Goal: Task Accomplishment & Management: Manage account settings

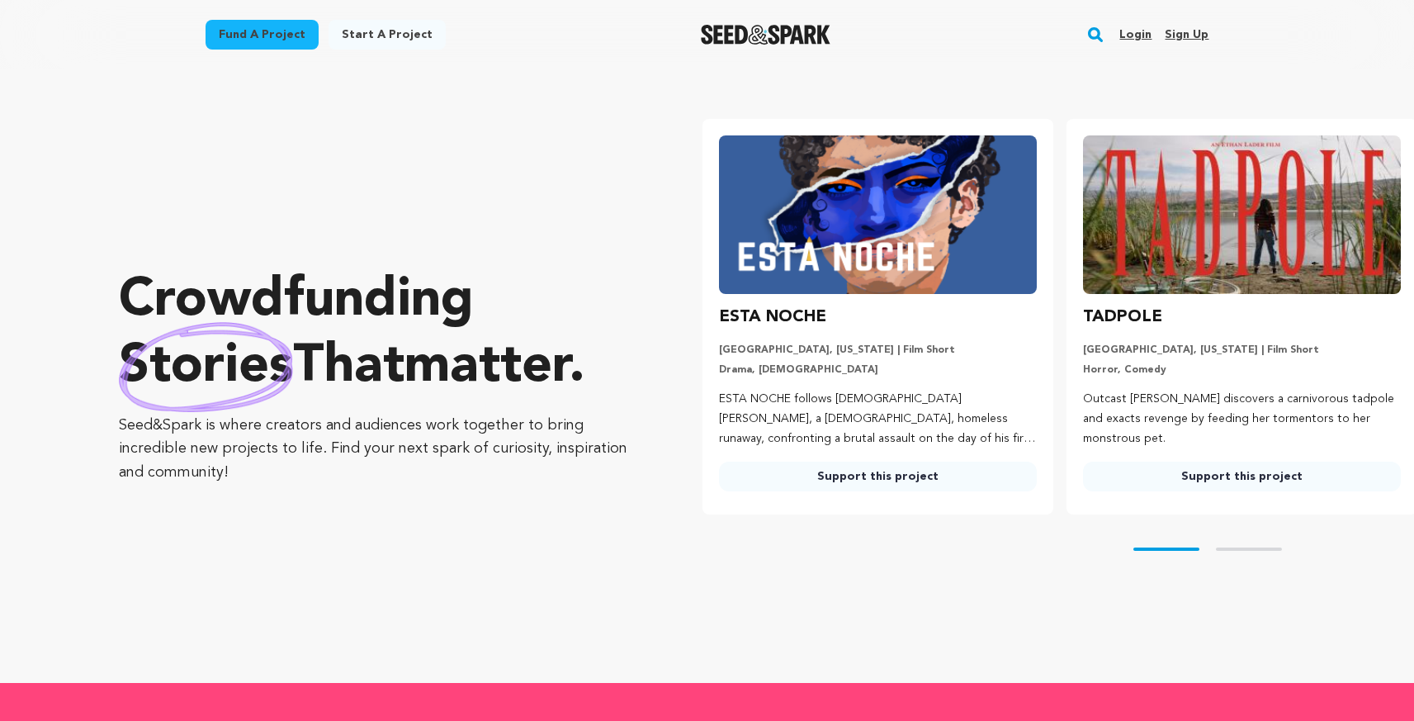
click at [1137, 35] on link "Login" at bounding box center [1135, 34] width 32 height 26
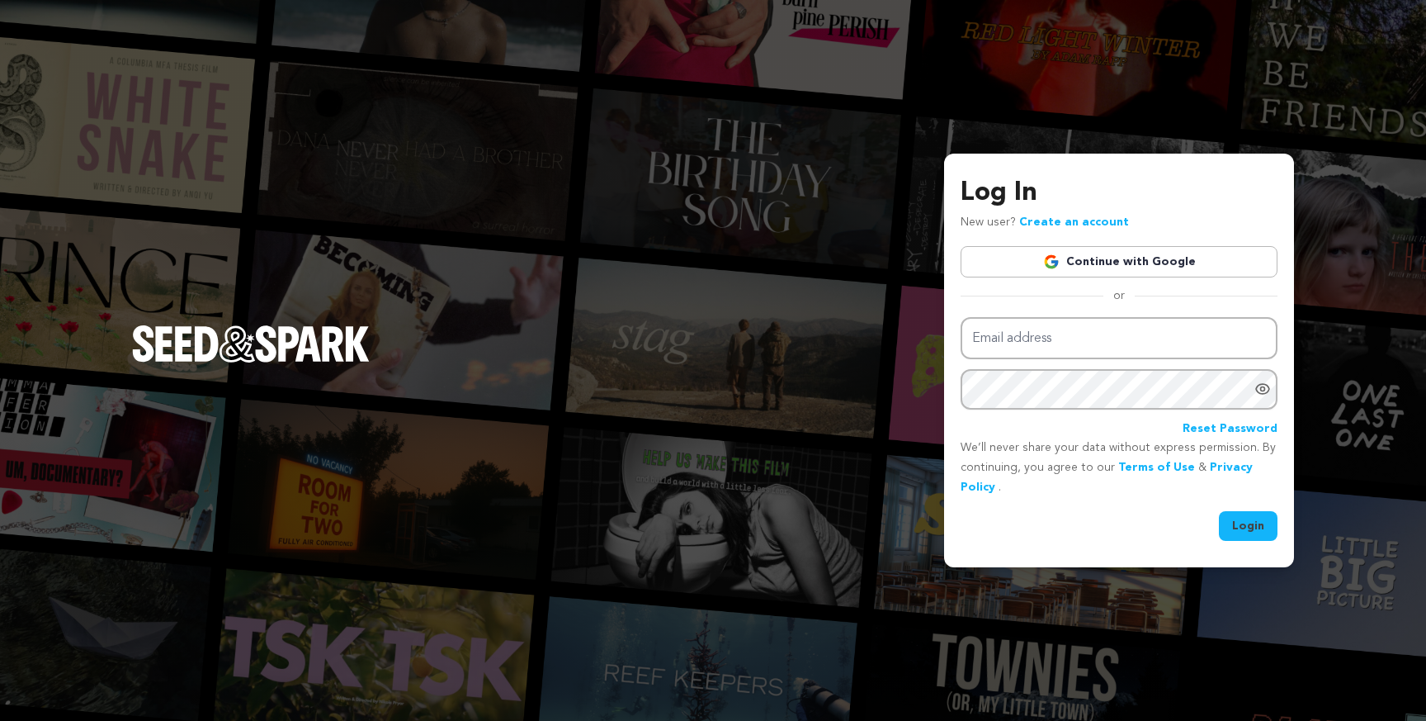
click at [1113, 263] on link "Continue with Google" at bounding box center [1119, 261] width 317 height 31
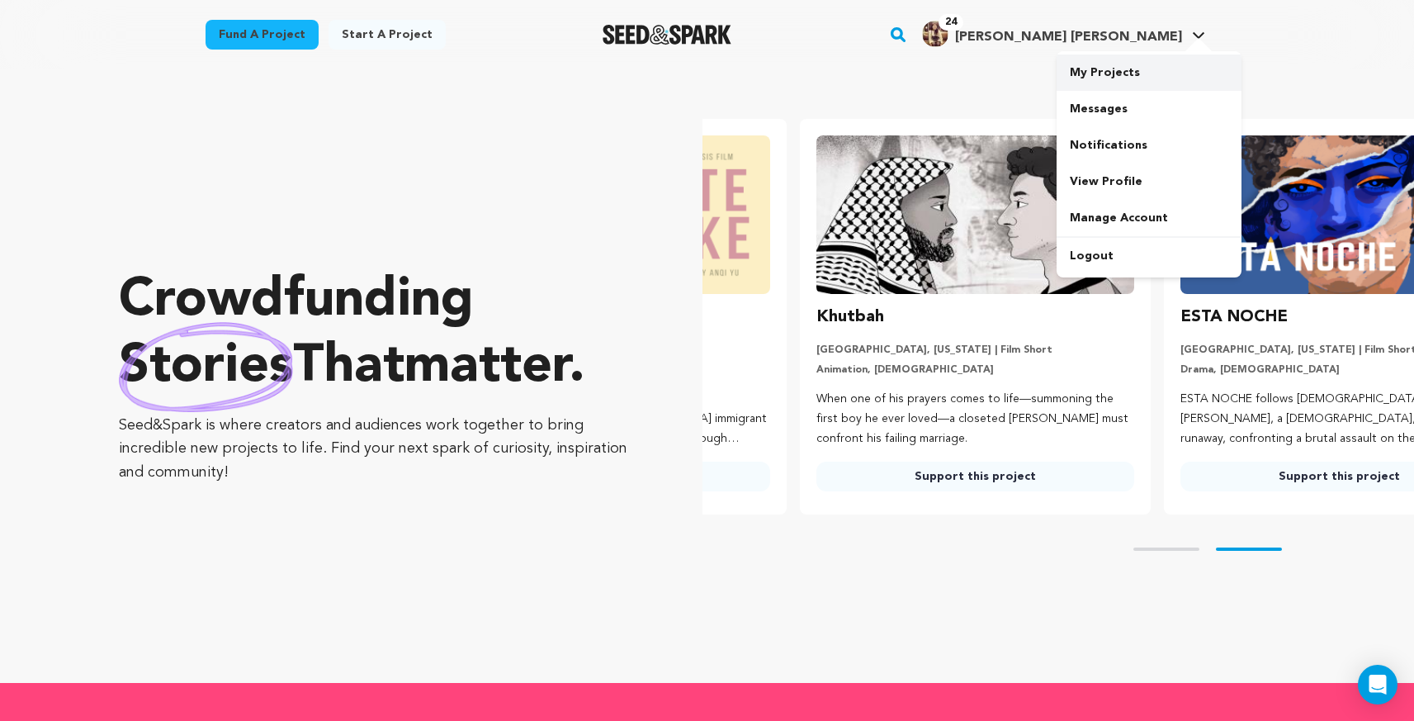
click at [1114, 81] on link "My Projects" at bounding box center [1149, 72] width 185 height 36
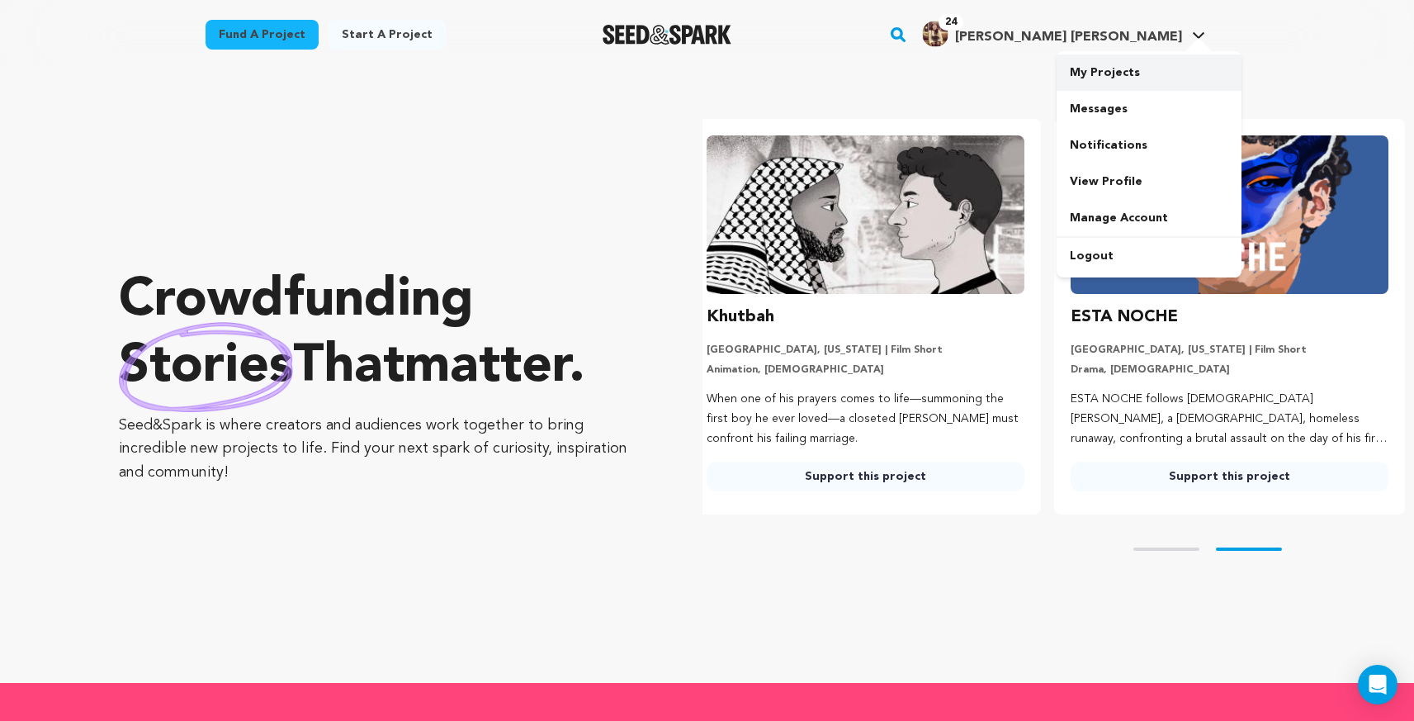
scroll to position [0, 377]
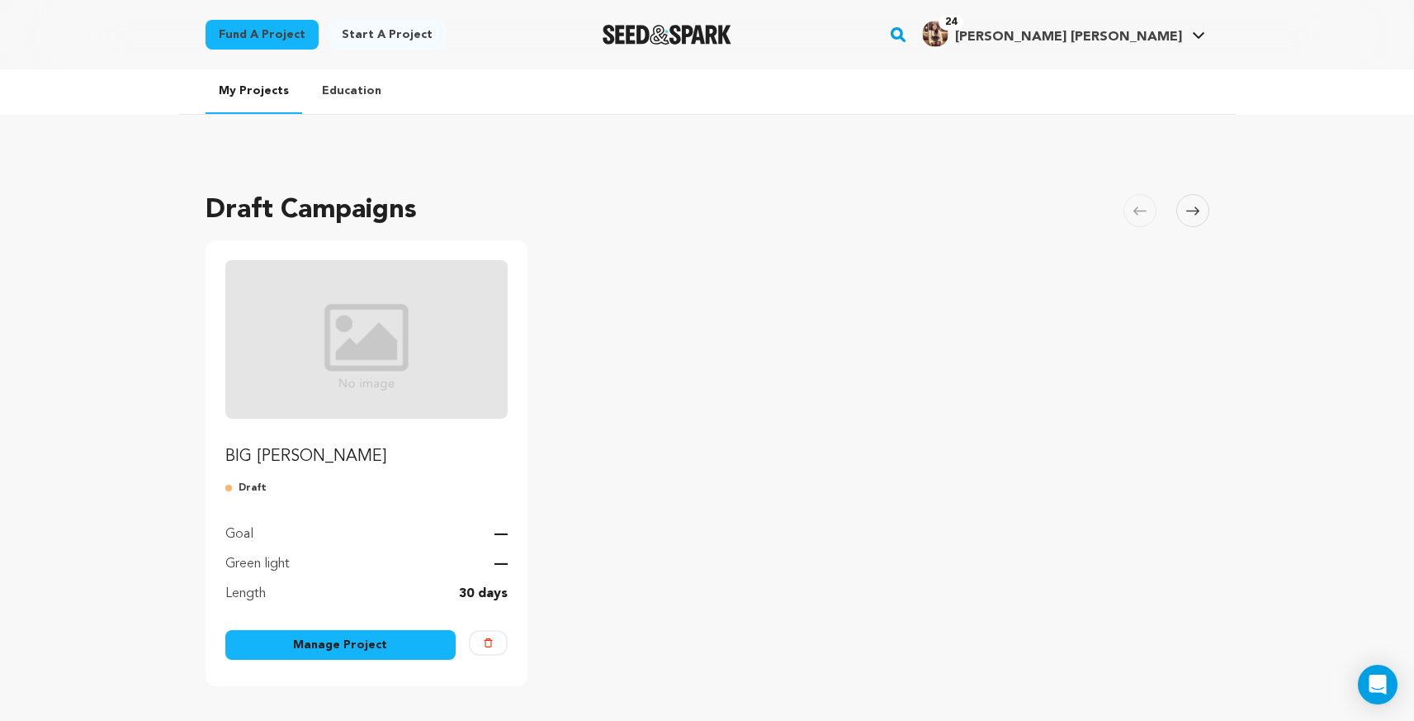
click at [376, 641] on link "Manage Project" at bounding box center [340, 645] width 231 height 30
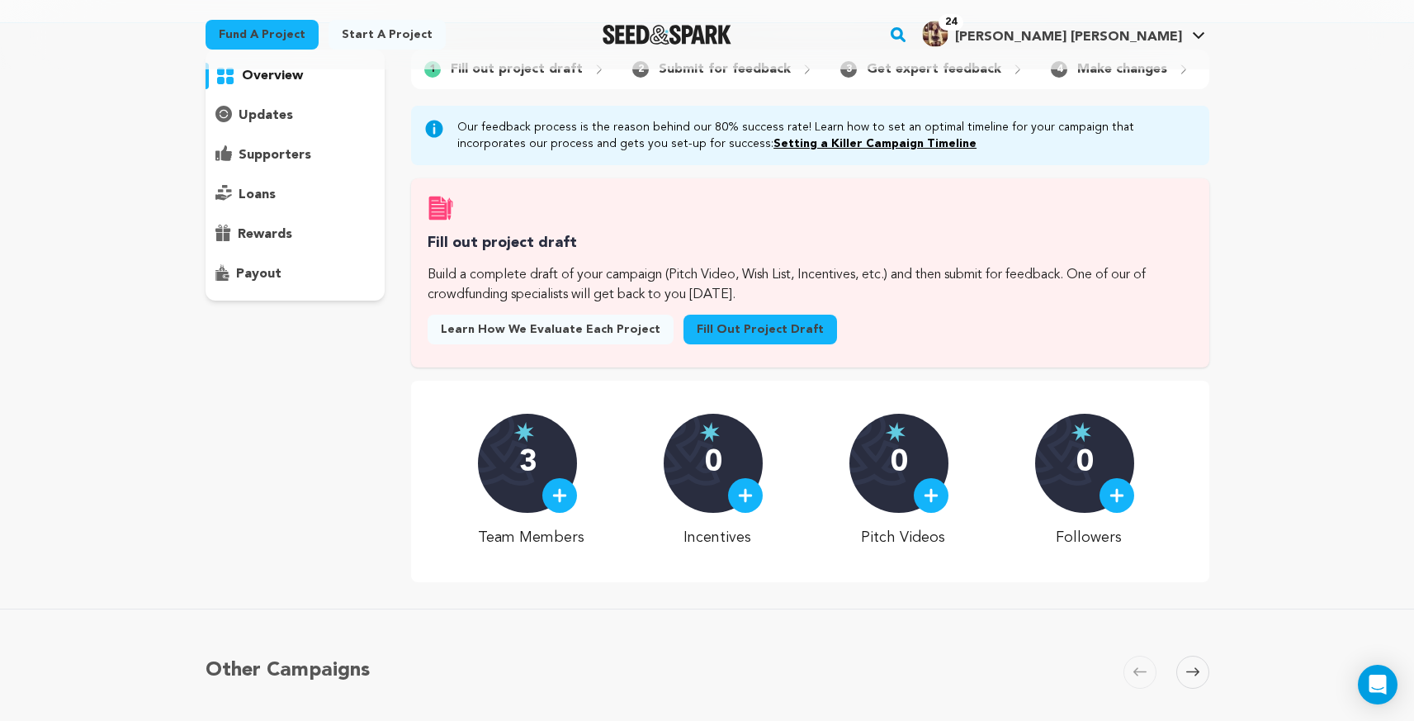
scroll to position [121, 0]
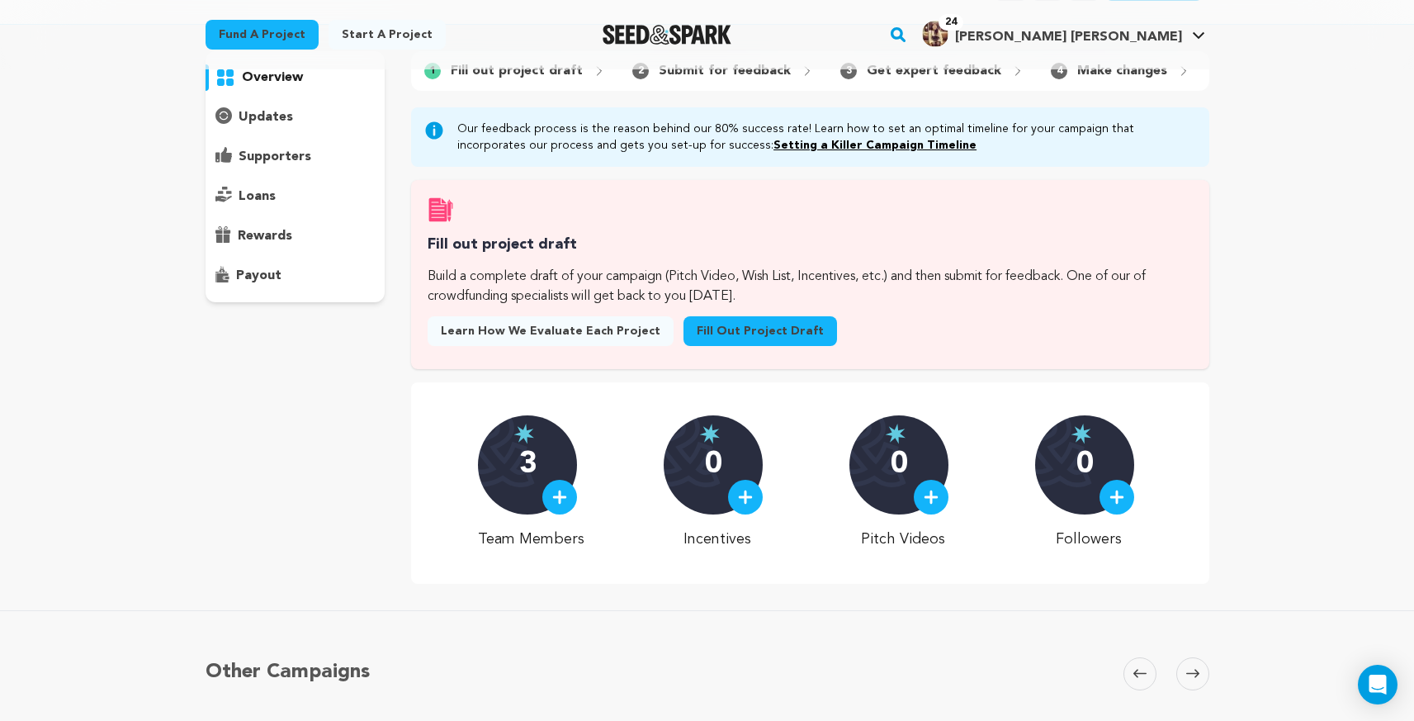
click at [567, 504] on img at bounding box center [559, 496] width 15 height 15
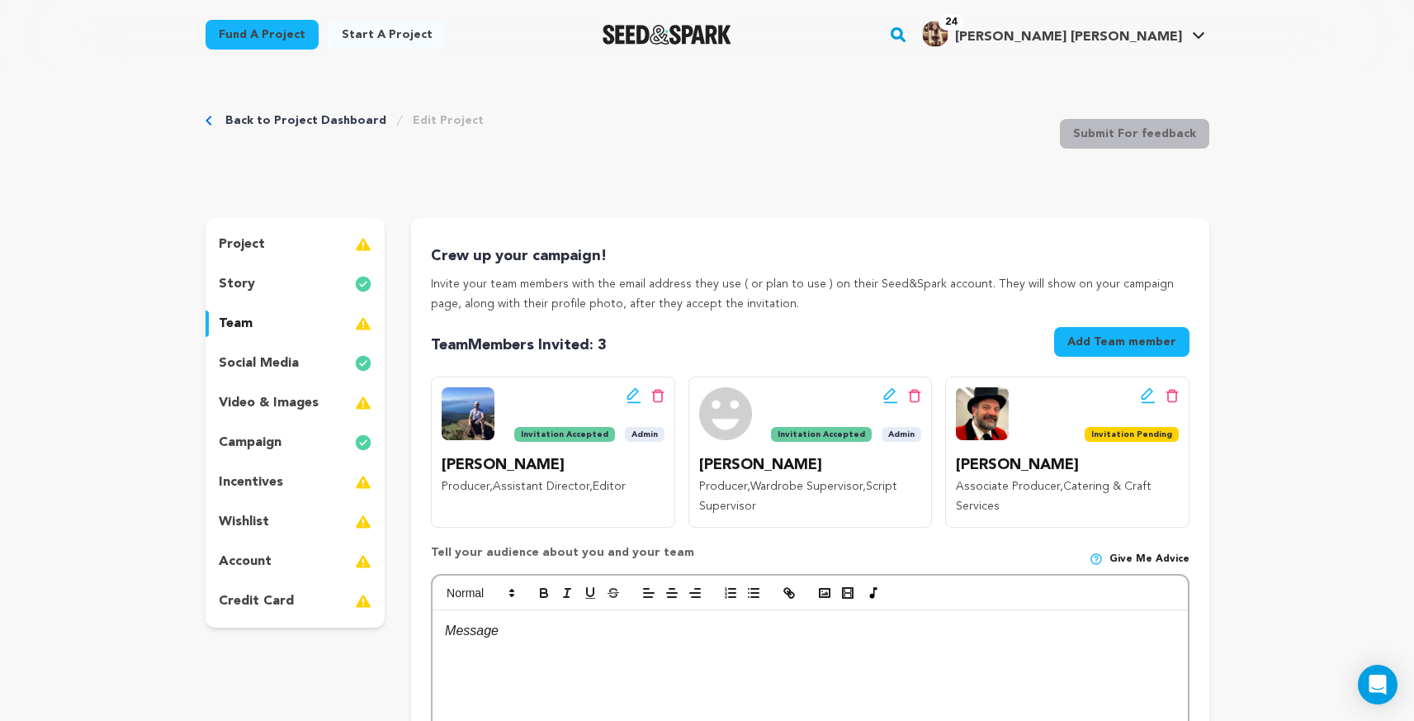
click at [1146, 395] on icon at bounding box center [1148, 395] width 15 height 17
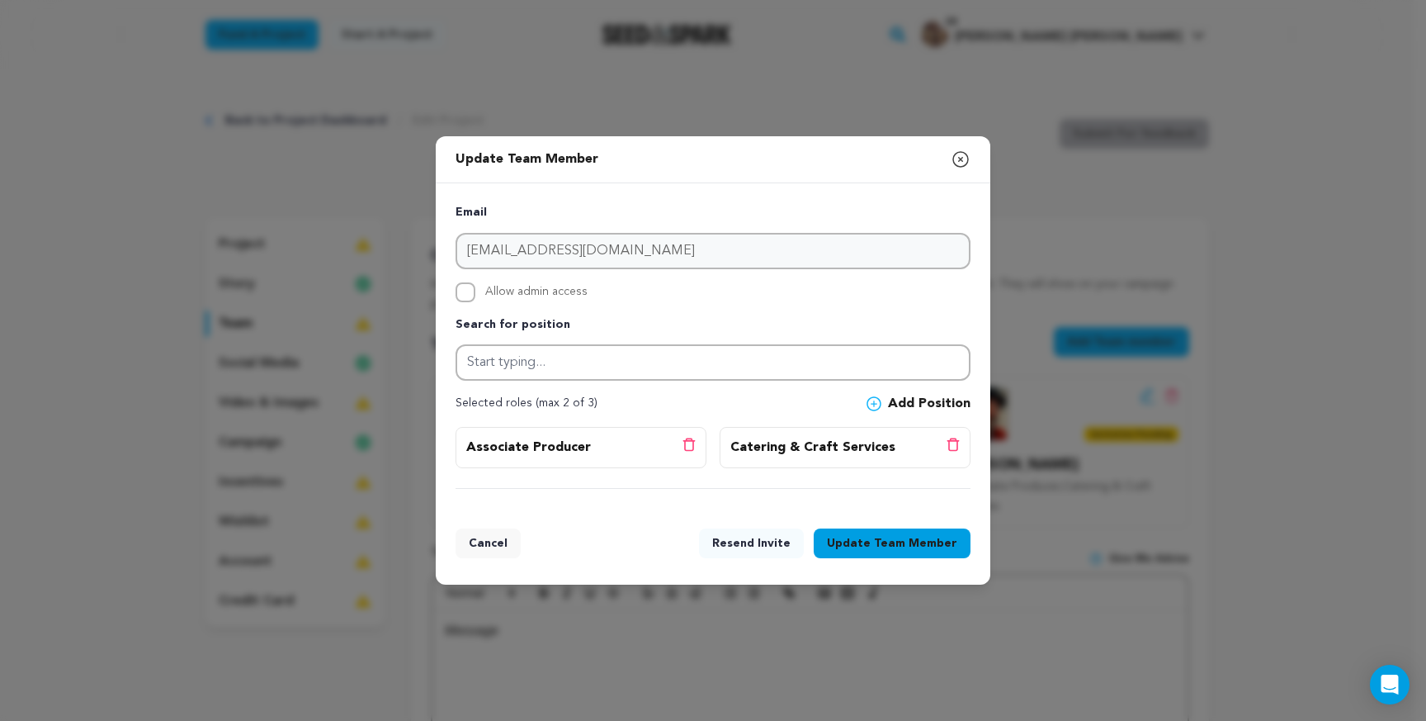
click at [489, 538] on button "Cancel" at bounding box center [488, 543] width 65 height 30
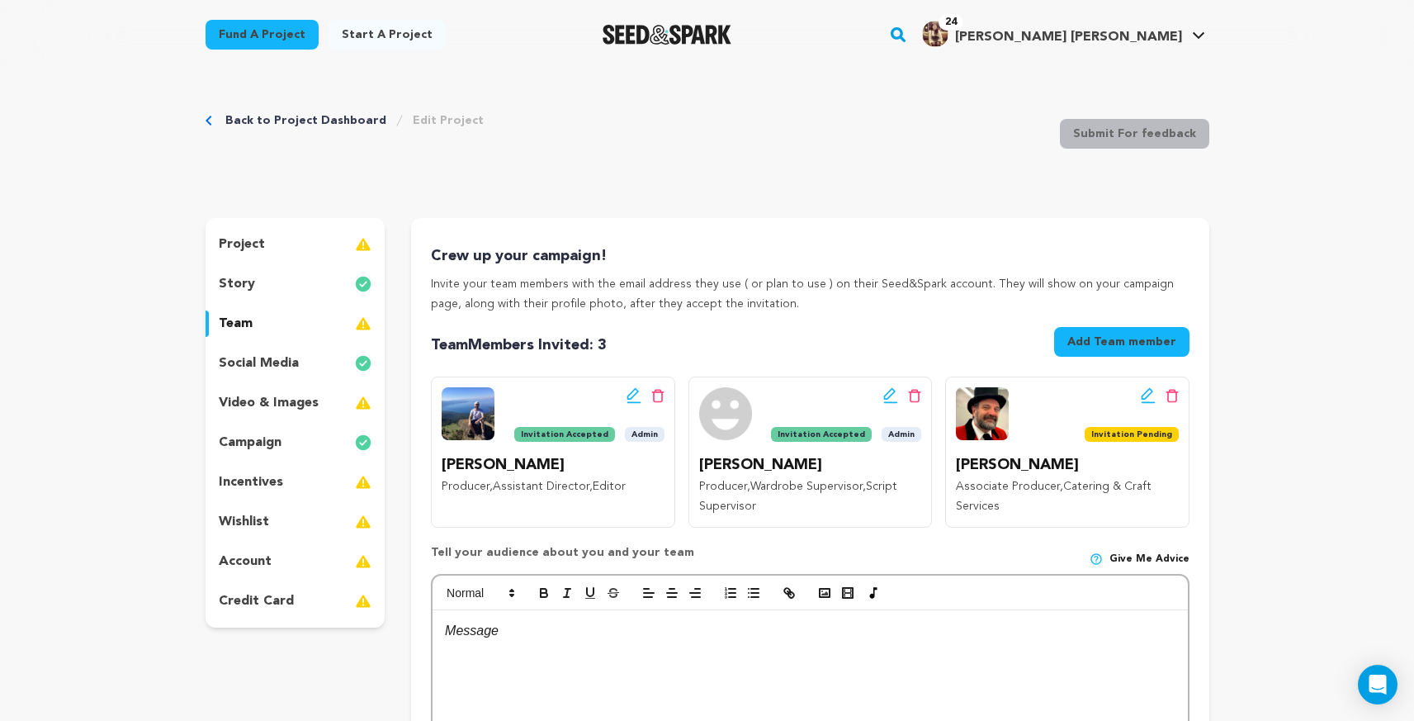
click at [1173, 387] on div "Edit team button Delete team button" at bounding box center [1132, 395] width 94 height 17
click at [1170, 393] on icon at bounding box center [1171, 396] width 13 height 14
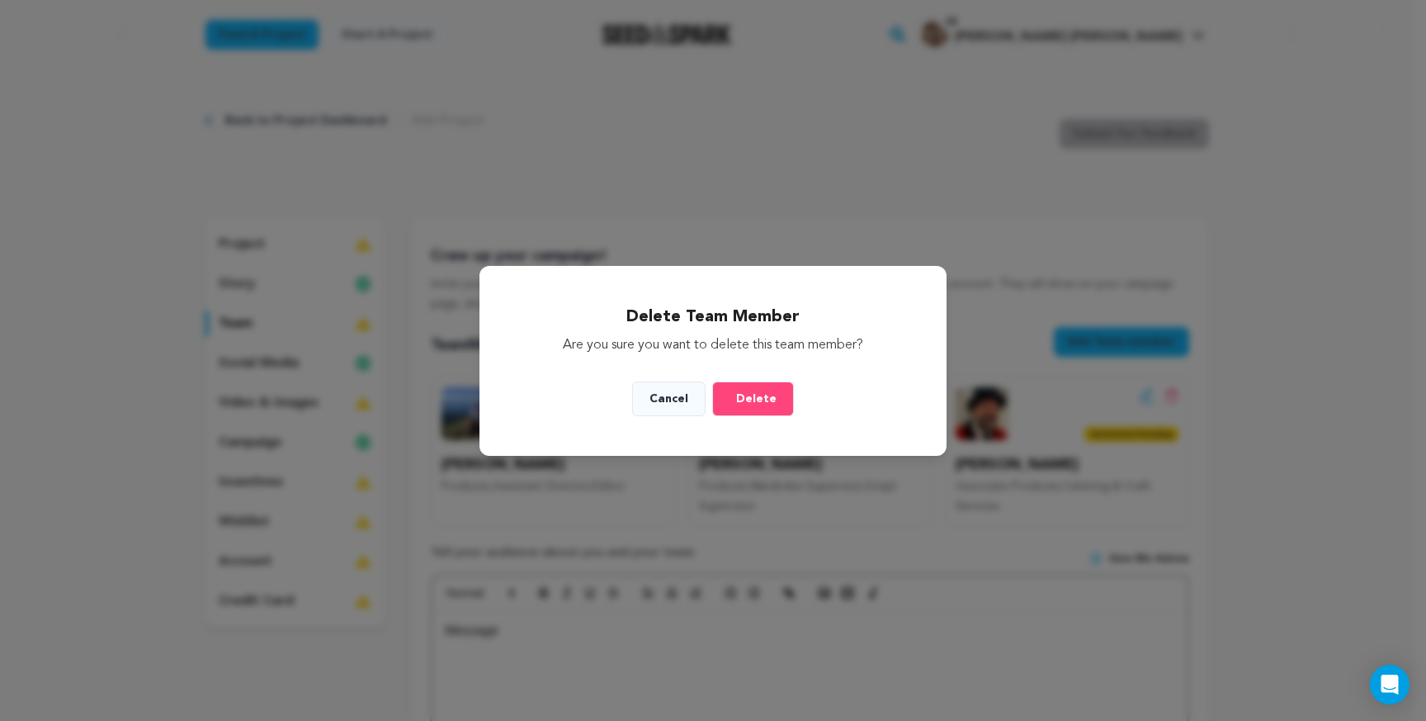
click at [773, 380] on div "Delete Team Member Are you sure you want to delete this team member? Cancel Del…" at bounding box center [713, 361] width 466 height 190
click at [771, 396] on span "Delete" at bounding box center [756, 398] width 40 height 17
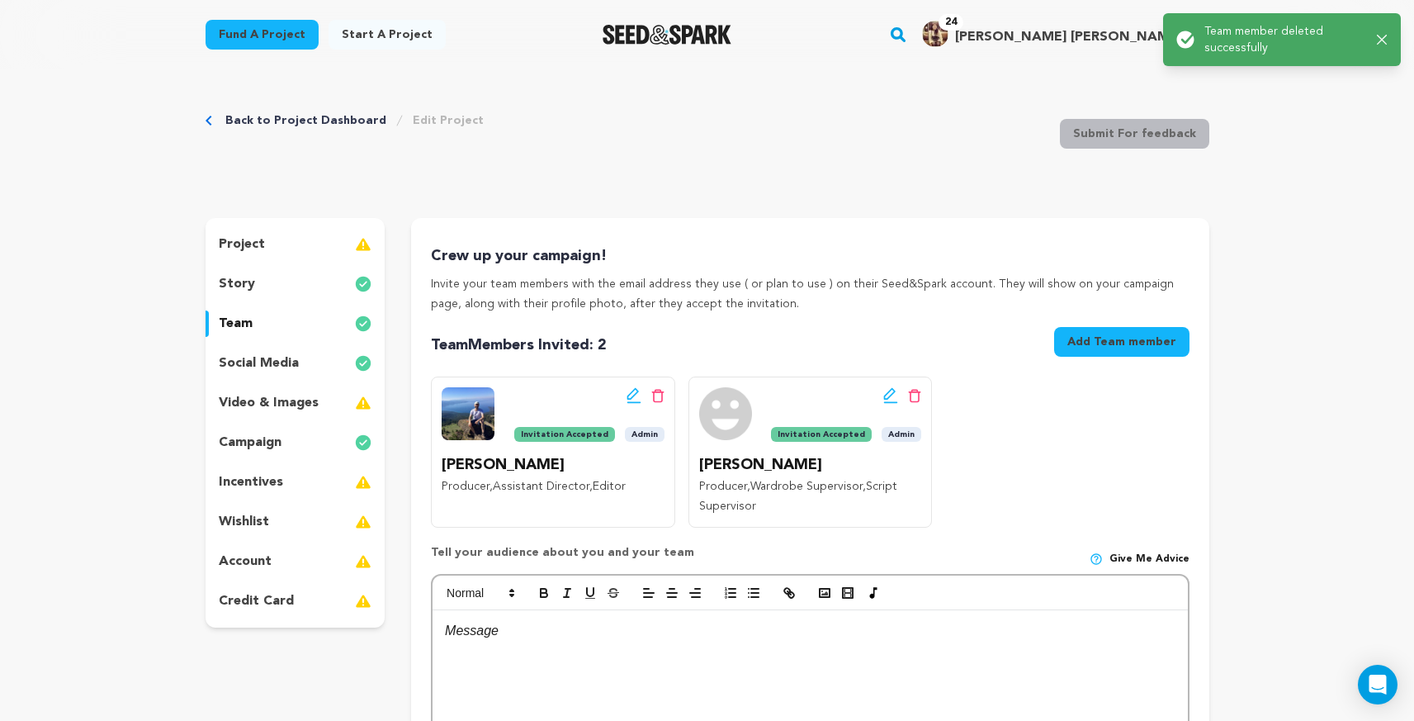
click at [1135, 340] on button "Add Team member" at bounding box center [1121, 342] width 135 height 30
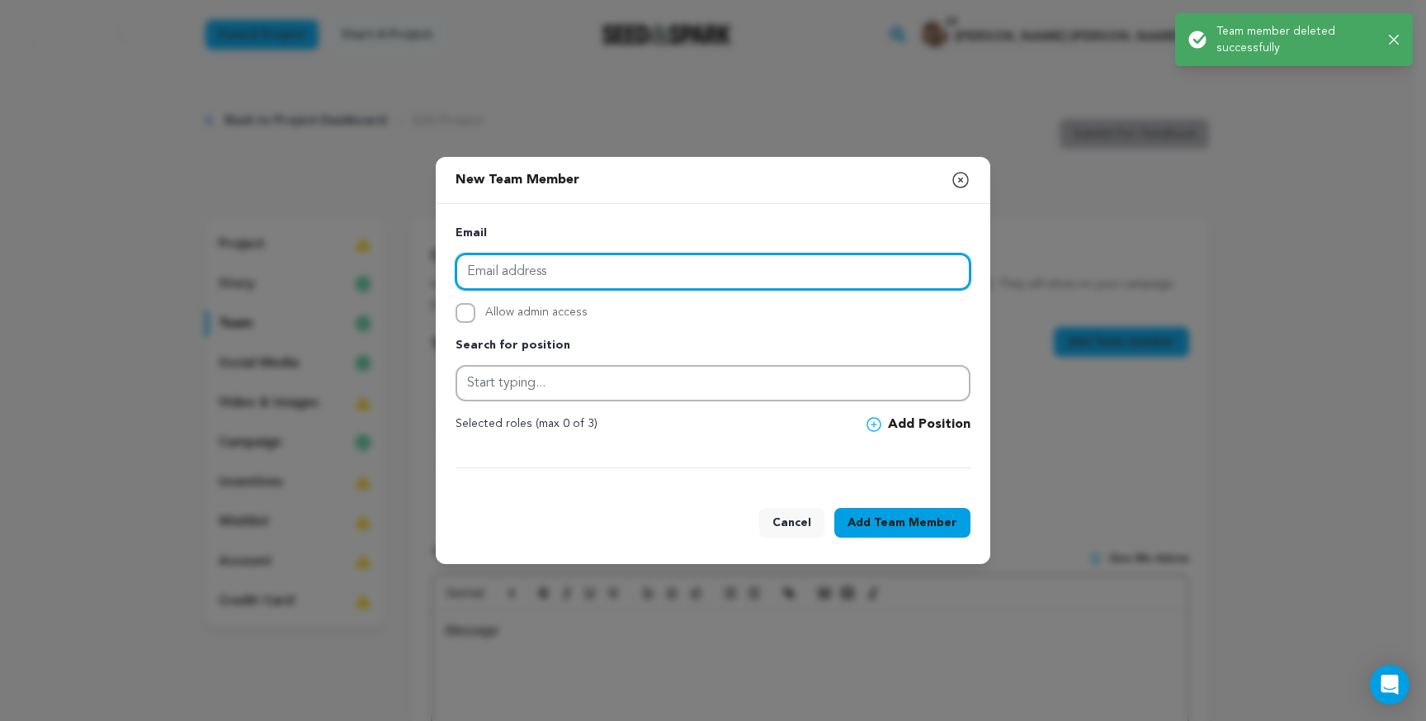
click at [707, 270] on input "email" at bounding box center [713, 271] width 515 height 36
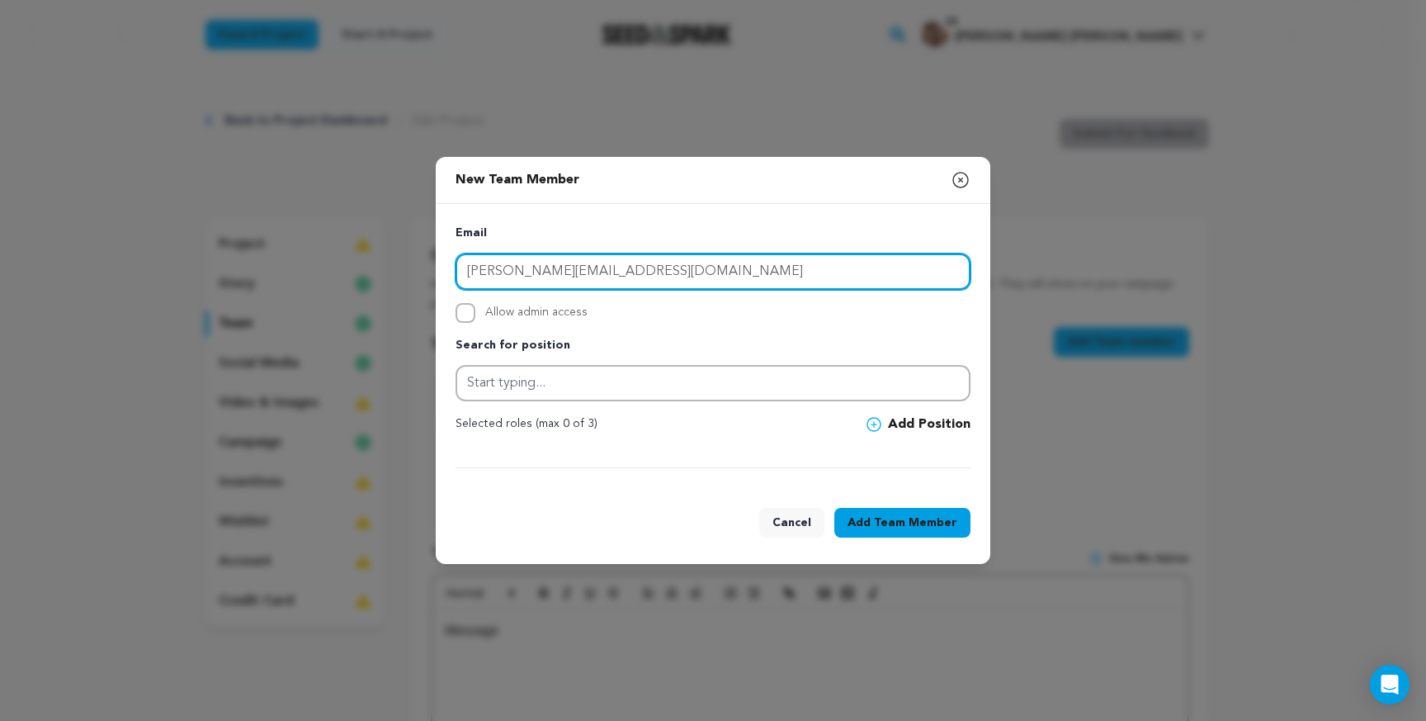
type input "tony@kingfishertalkingpictures.com"
click at [766, 269] on input "tony@kingfishertalkingpictures.com" at bounding box center [713, 271] width 515 height 36
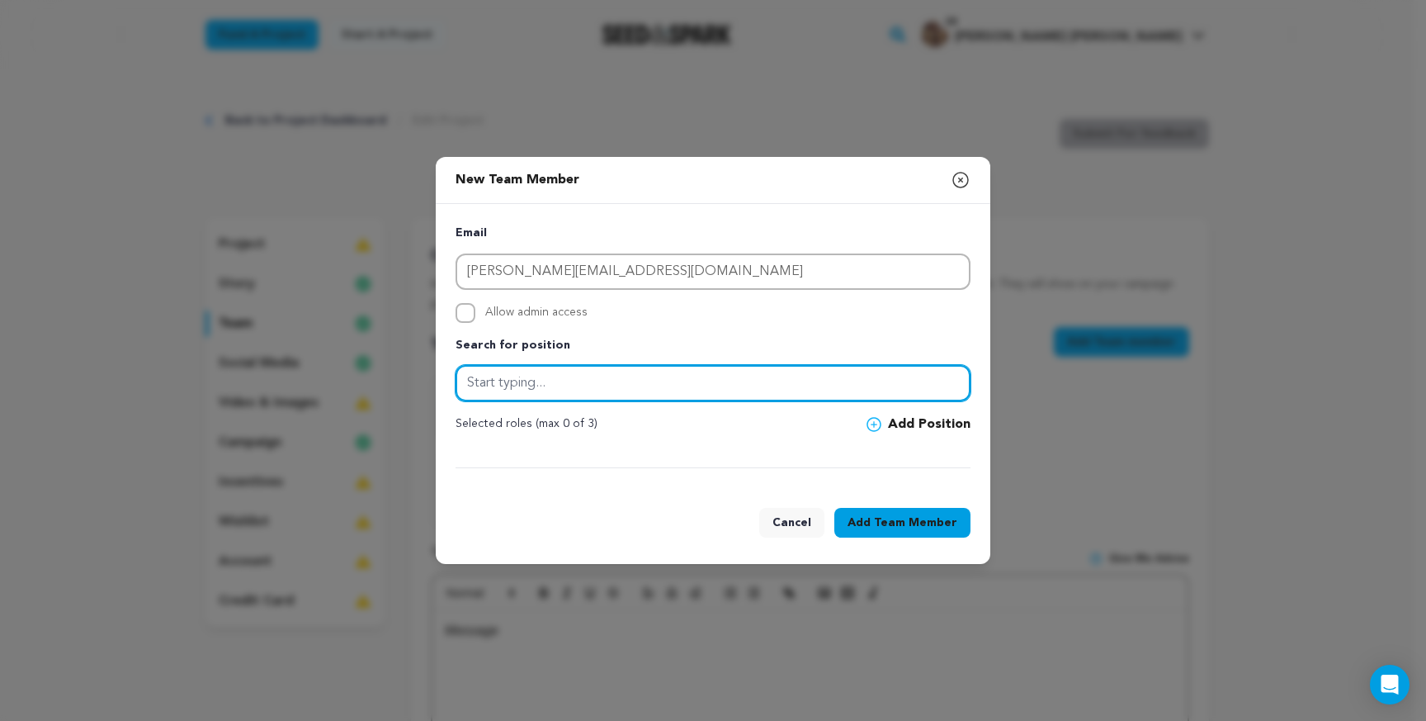
click at [723, 377] on input "text" at bounding box center [713, 383] width 515 height 36
click at [690, 384] on input "text" at bounding box center [713, 383] width 515 height 36
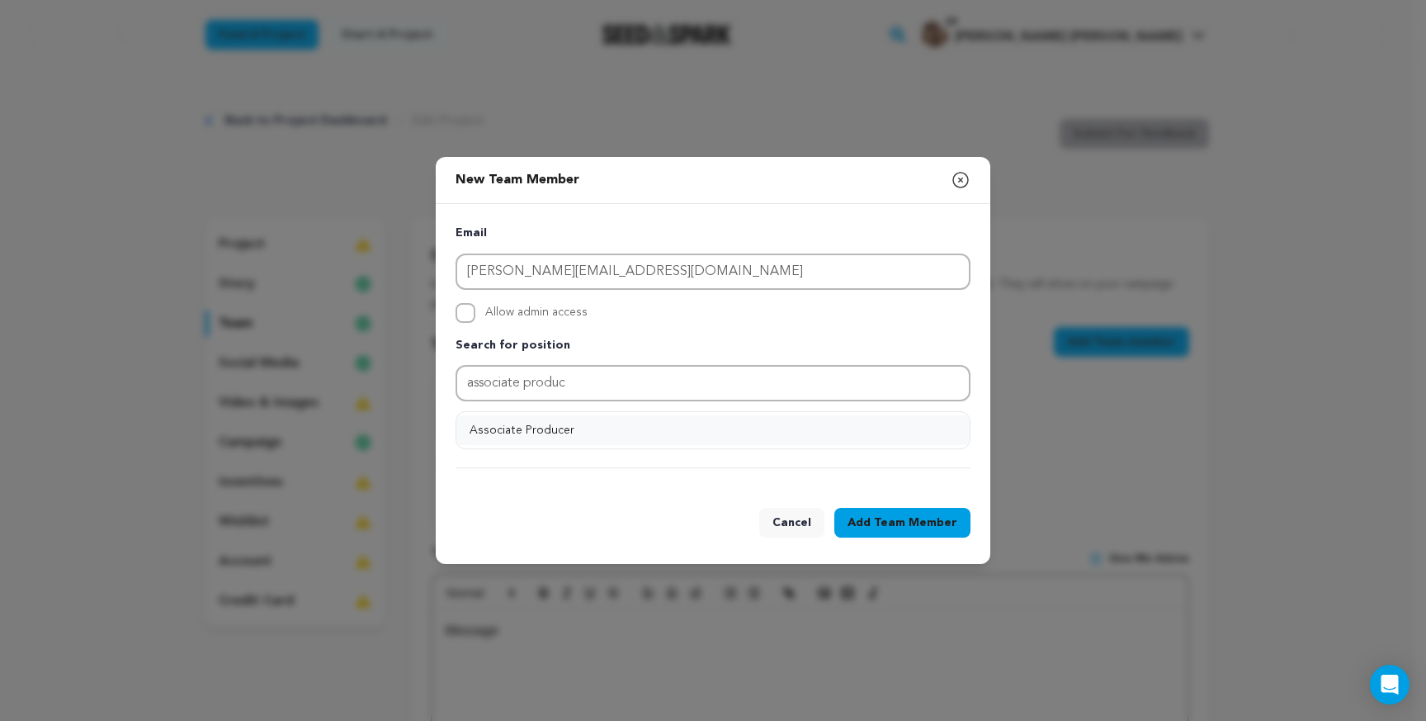
click at [586, 437] on button "Associate Producer" at bounding box center [712, 430] width 513 height 30
type input "Associate Producer"
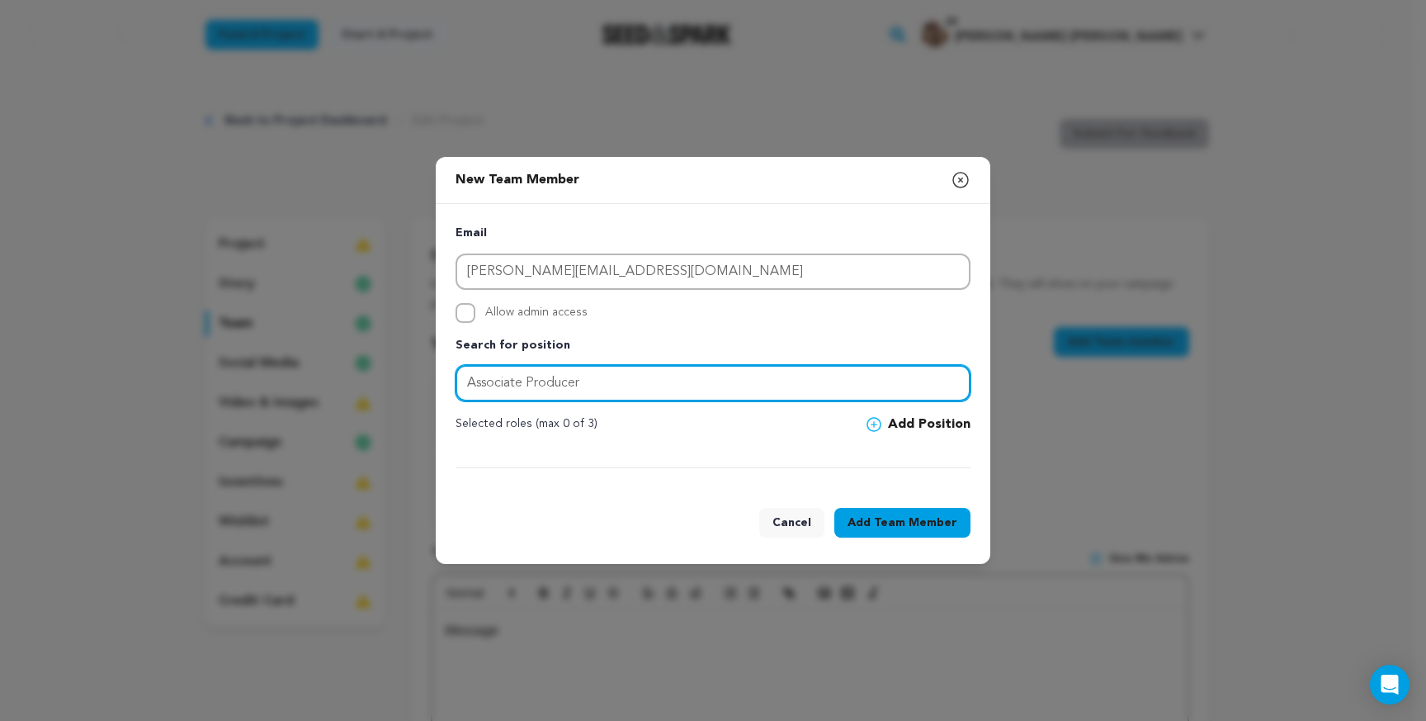
click at [590, 382] on input "Associate Producer" at bounding box center [713, 383] width 515 height 36
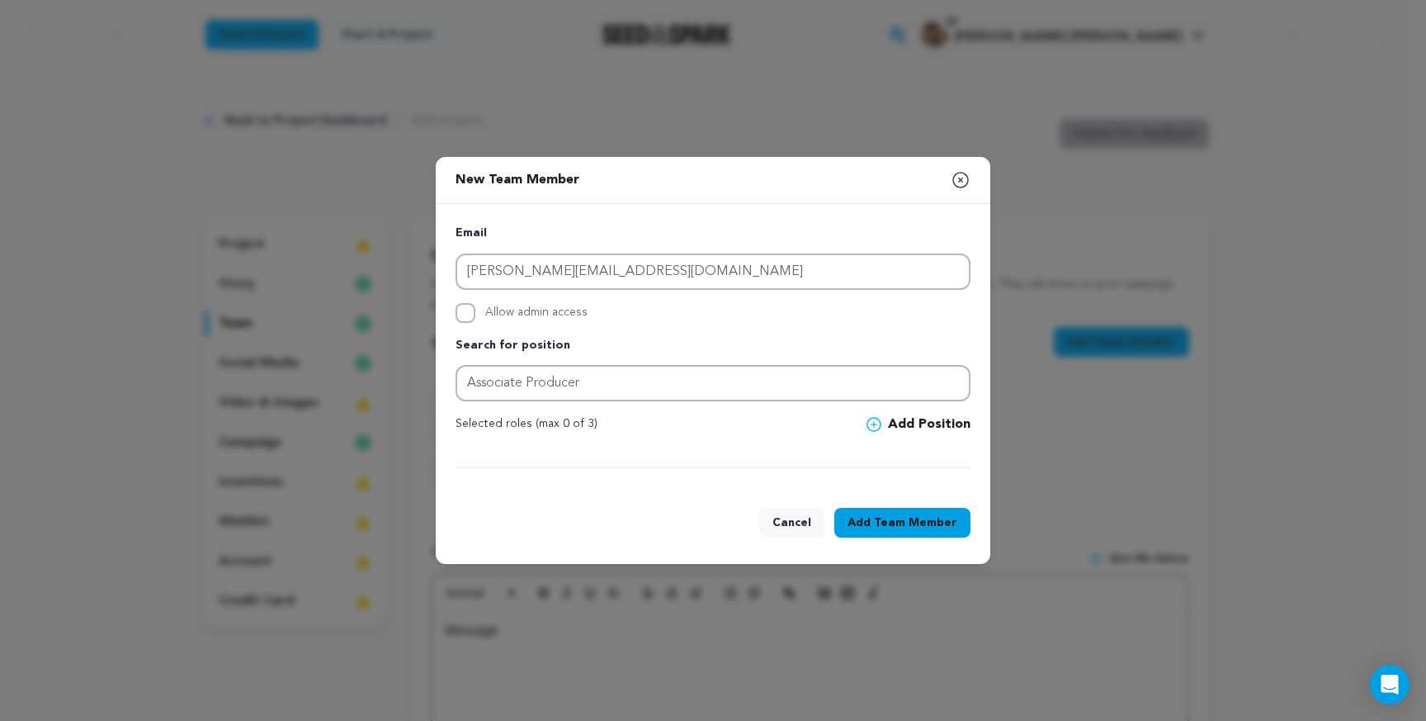
click at [876, 429] on icon at bounding box center [874, 424] width 15 height 15
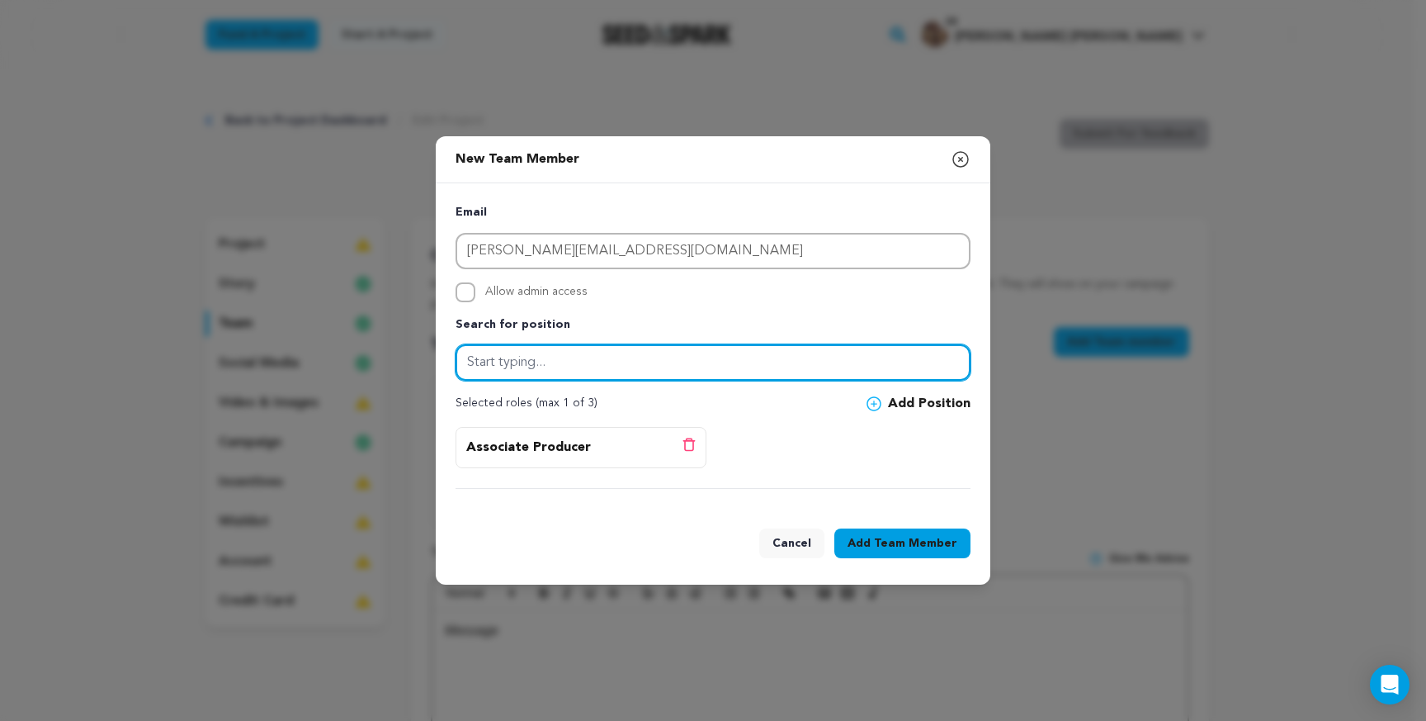
click at [601, 362] on input "text" at bounding box center [713, 362] width 515 height 36
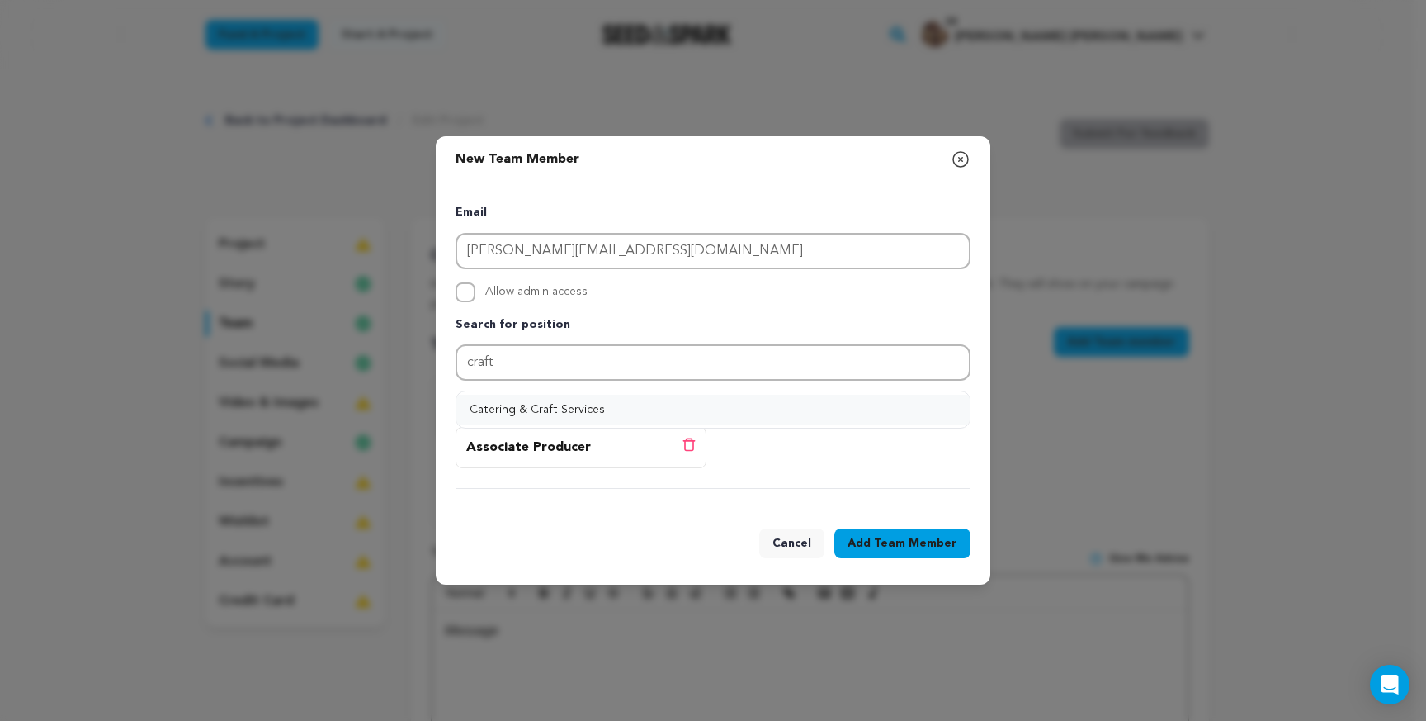
click at [662, 412] on button "Catering & Craft Services" at bounding box center [712, 410] width 513 height 30
type input "Catering & Craft Services"
click at [885, 413] on button "Add Position" at bounding box center [919, 404] width 104 height 20
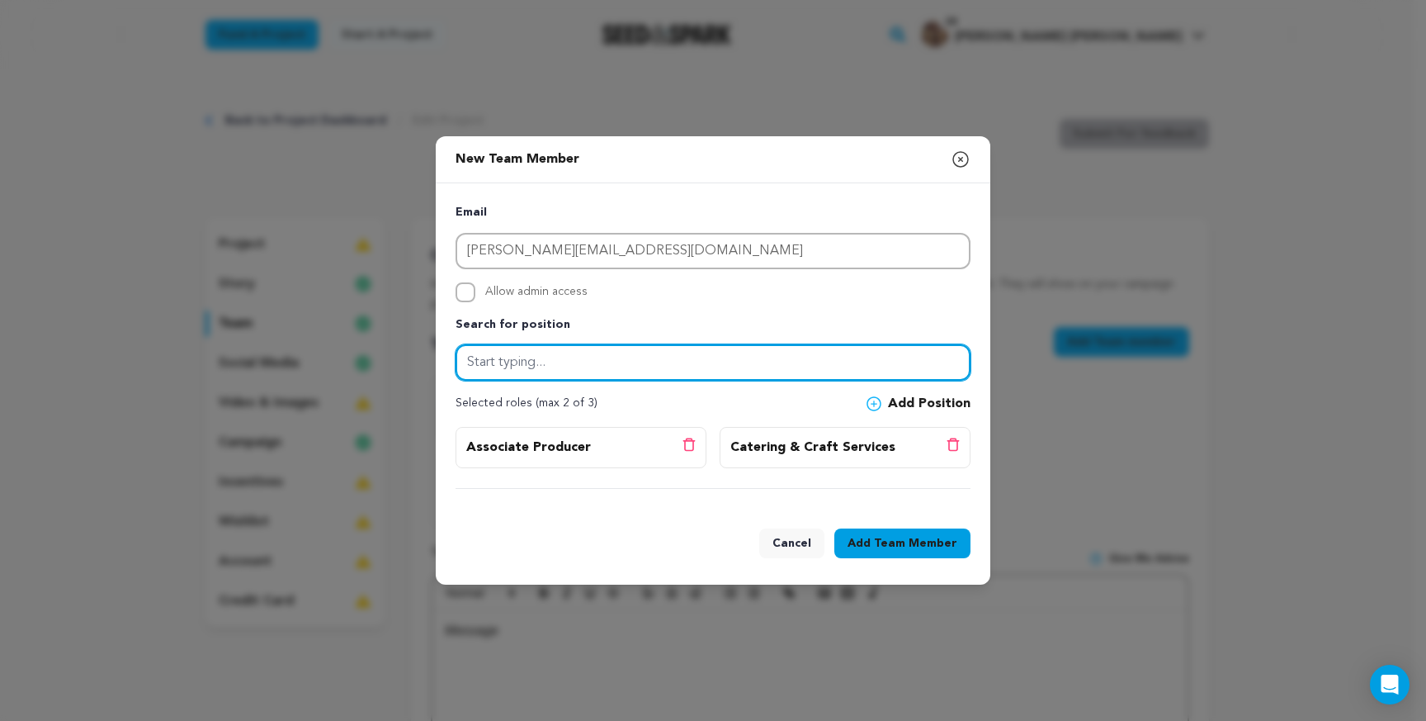
click at [622, 366] on input "text" at bounding box center [713, 362] width 515 height 36
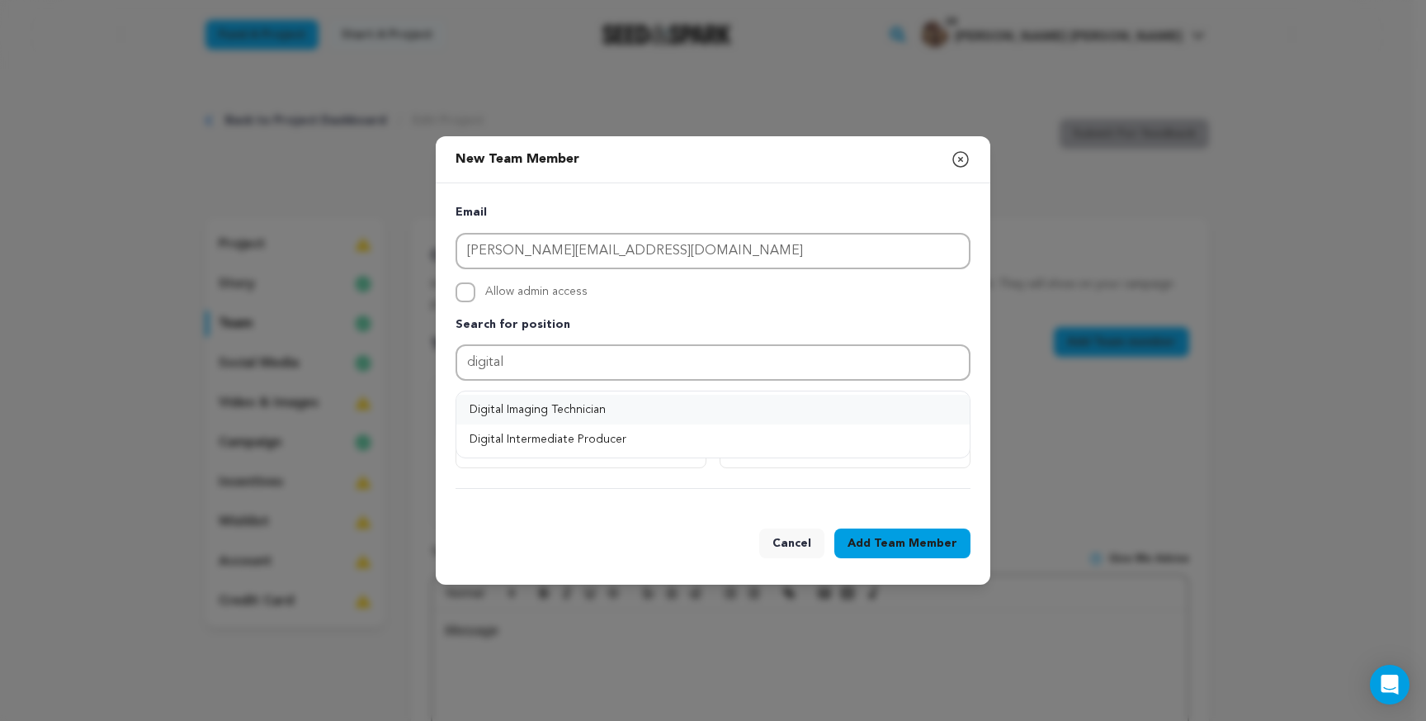
click at [551, 409] on button "Digital Imaging Technician" at bounding box center [712, 410] width 513 height 30
type input "Digital Imaging Technician"
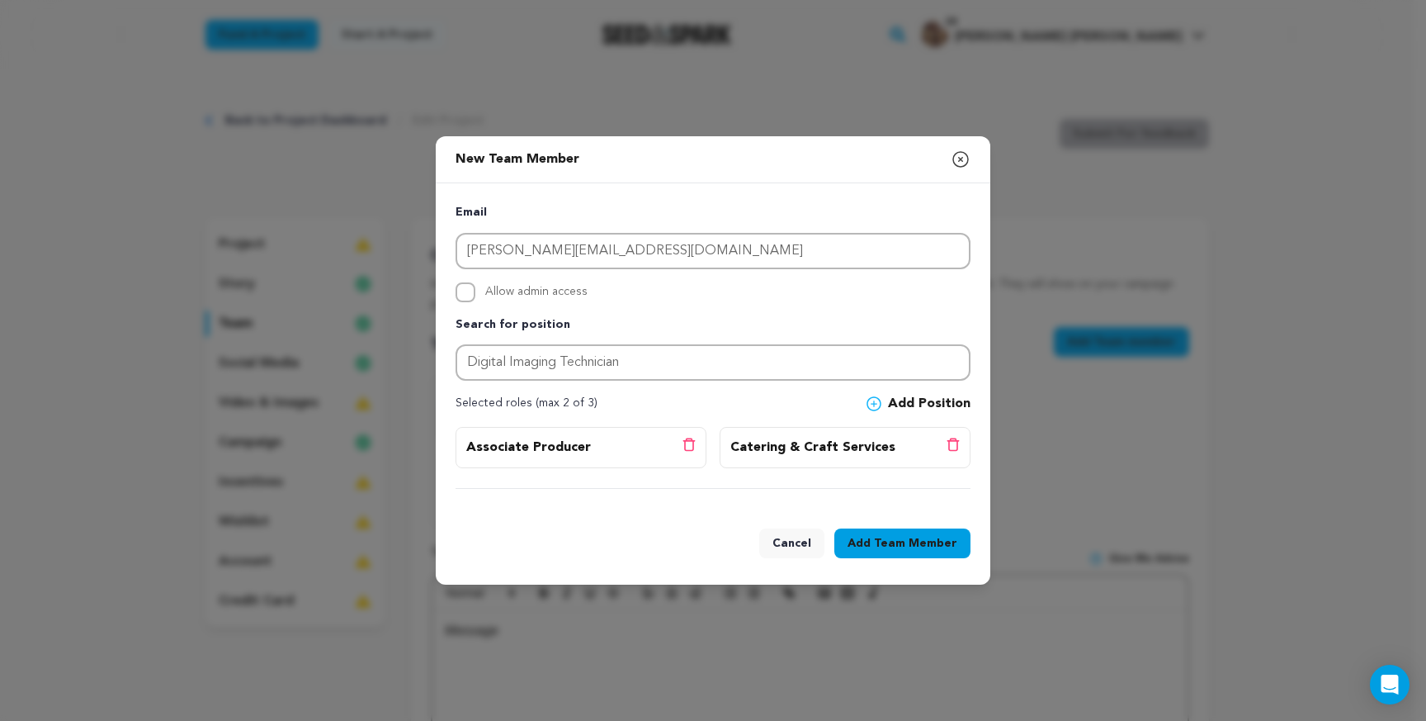
click at [880, 410] on icon at bounding box center [874, 403] width 15 height 15
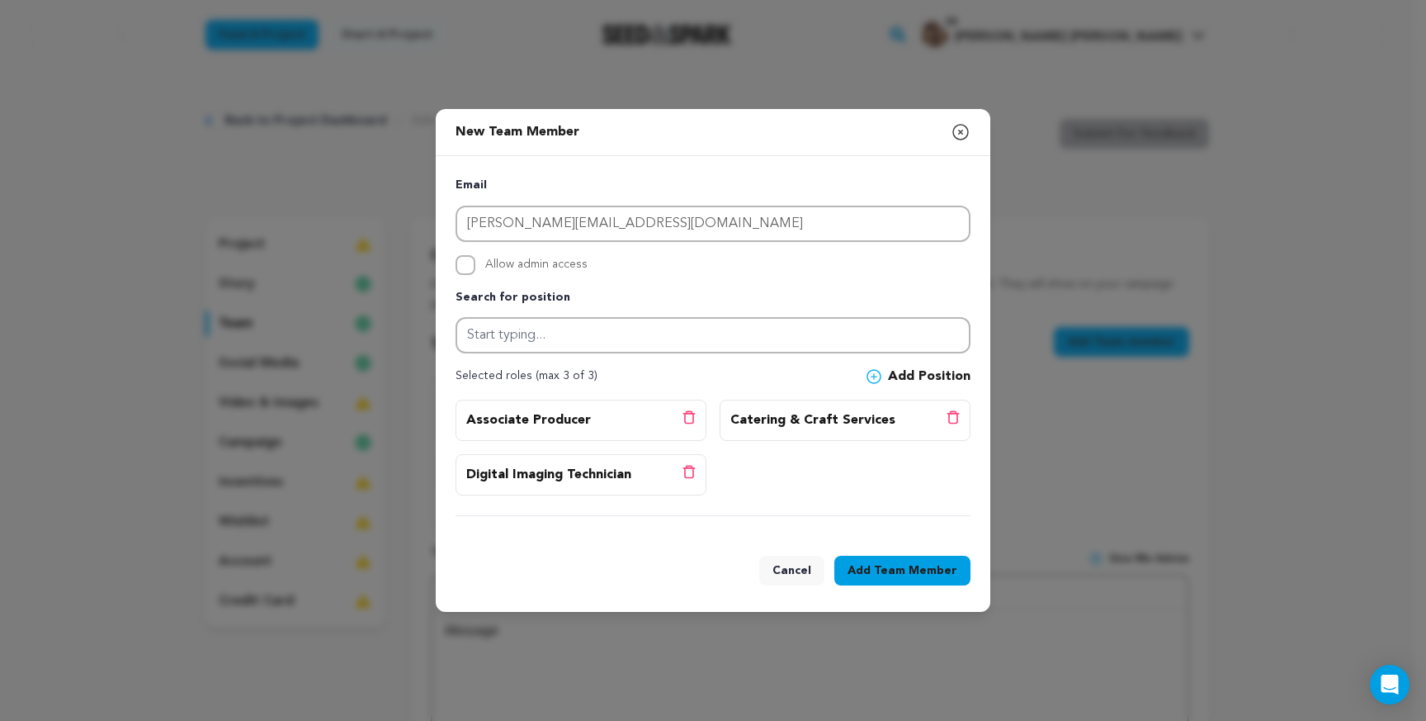
click at [897, 571] on span "Team Member" at bounding box center [915, 570] width 83 height 17
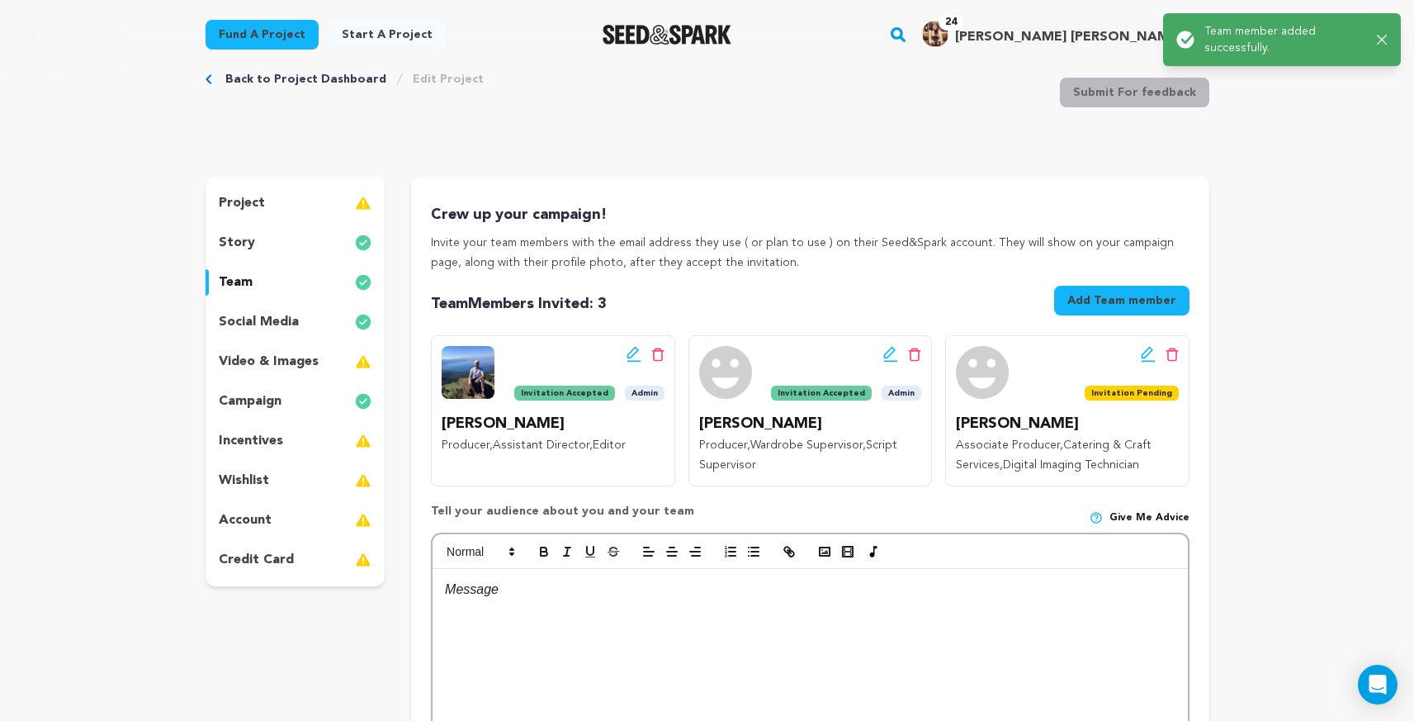
scroll to position [44, 0]
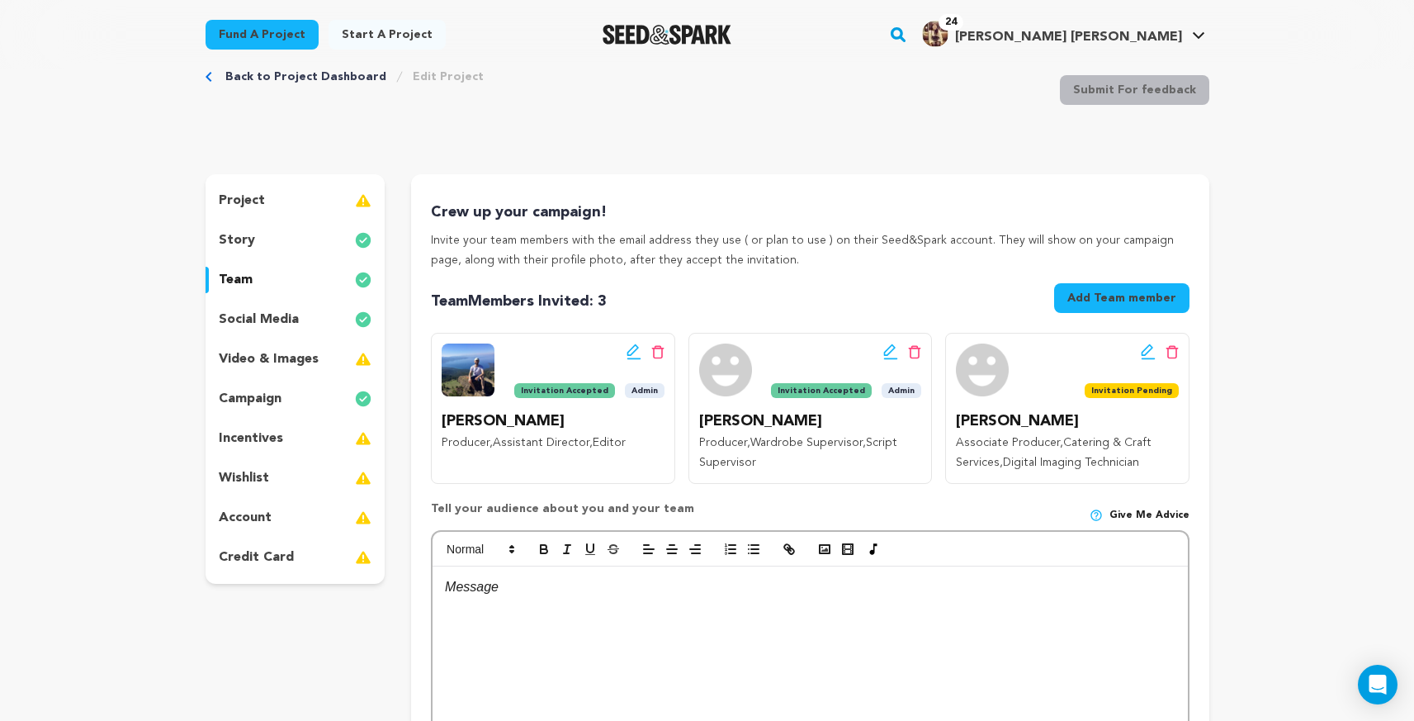
click at [300, 441] on div "incentives" at bounding box center [296, 438] width 180 height 26
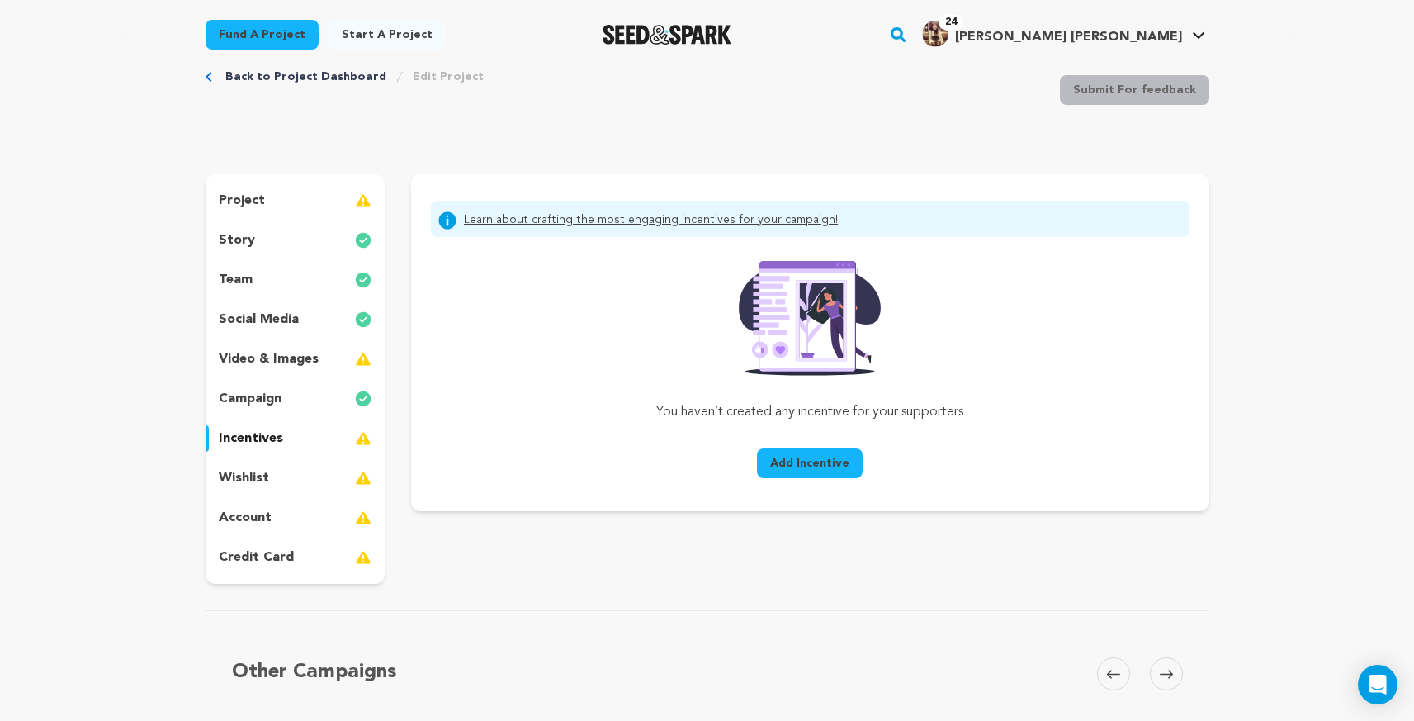
click at [789, 465] on span "Add Incentive" at bounding box center [809, 463] width 79 height 17
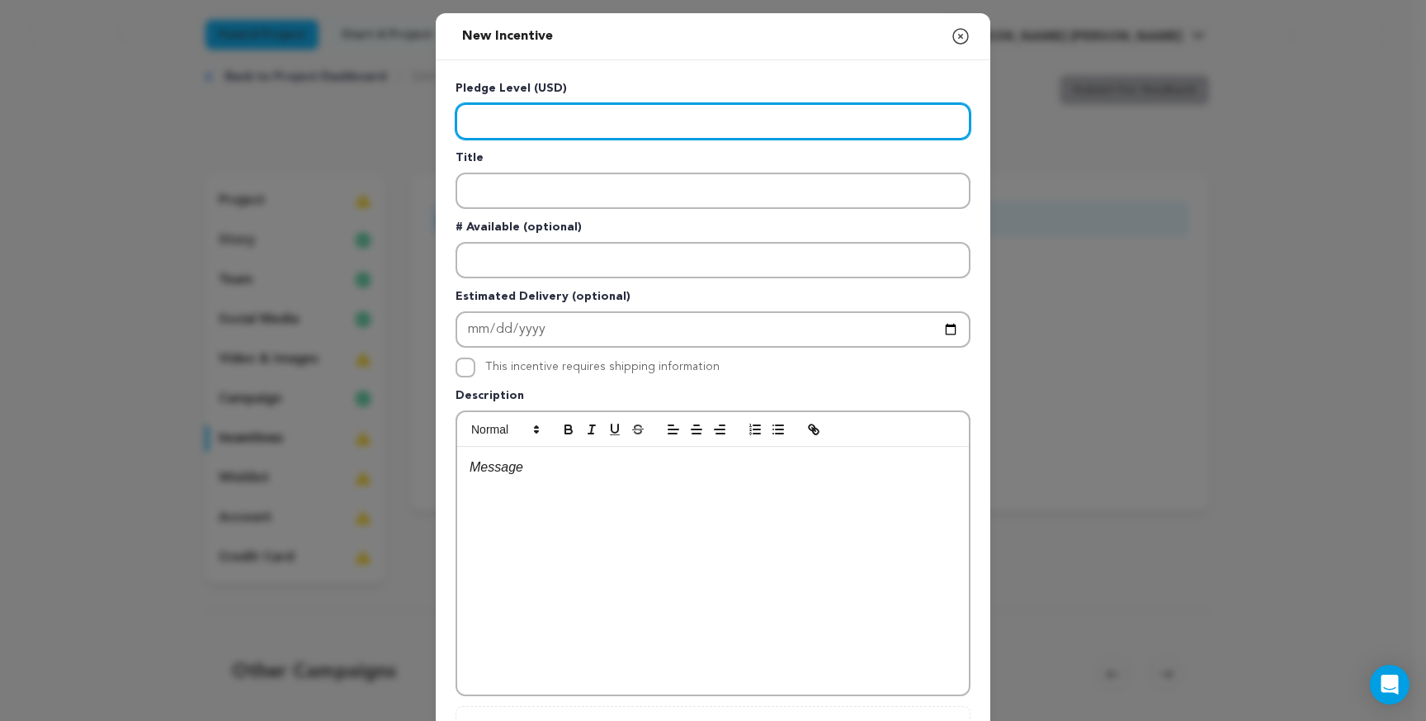
click at [626, 108] on input "Enter level" at bounding box center [713, 121] width 515 height 36
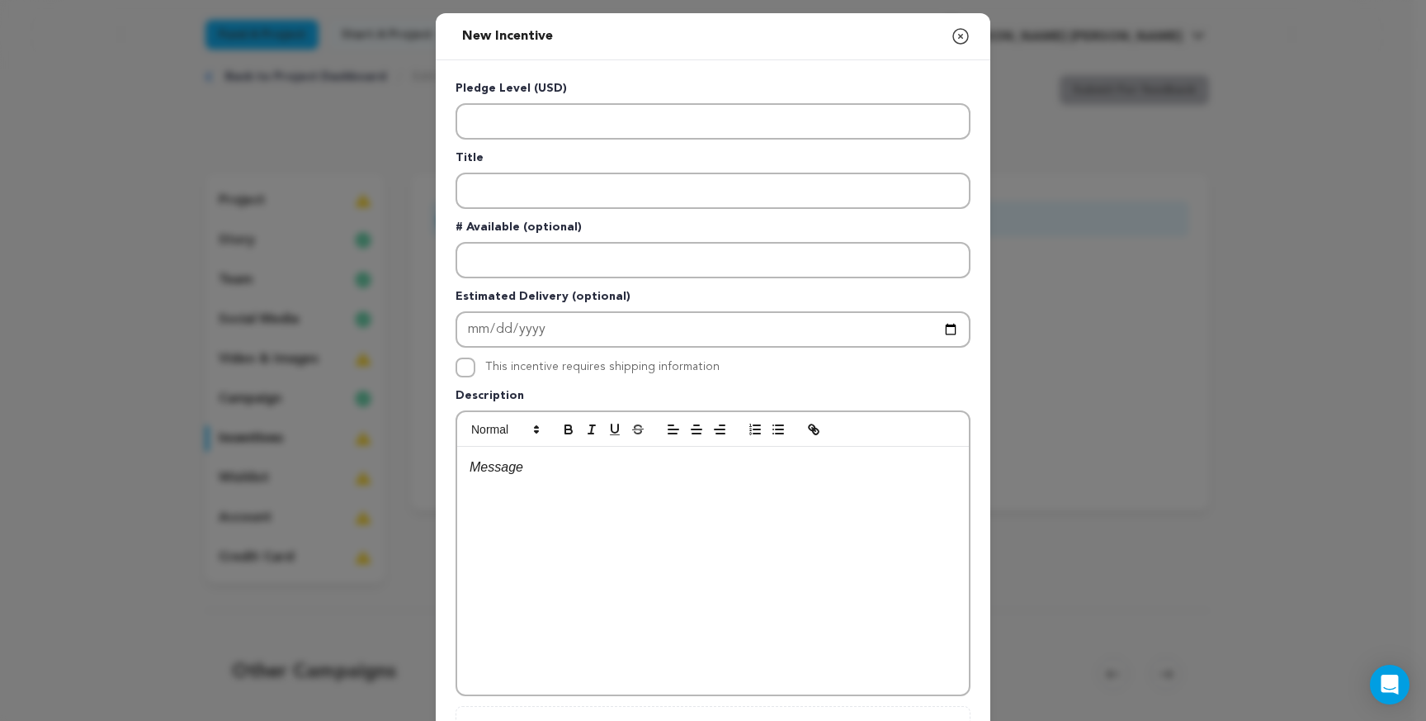
click at [960, 41] on icon "button" at bounding box center [961, 36] width 20 height 20
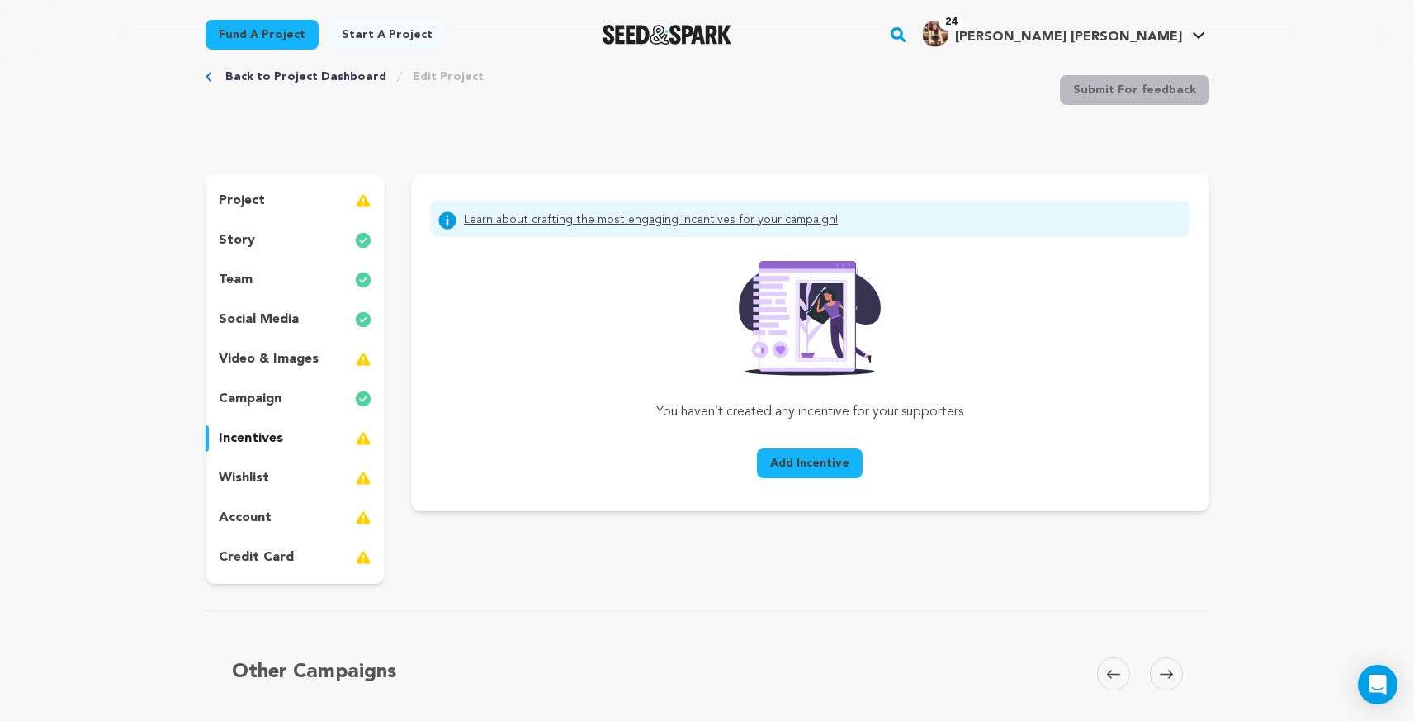
click at [275, 480] on div "wishlist" at bounding box center [296, 478] width 180 height 26
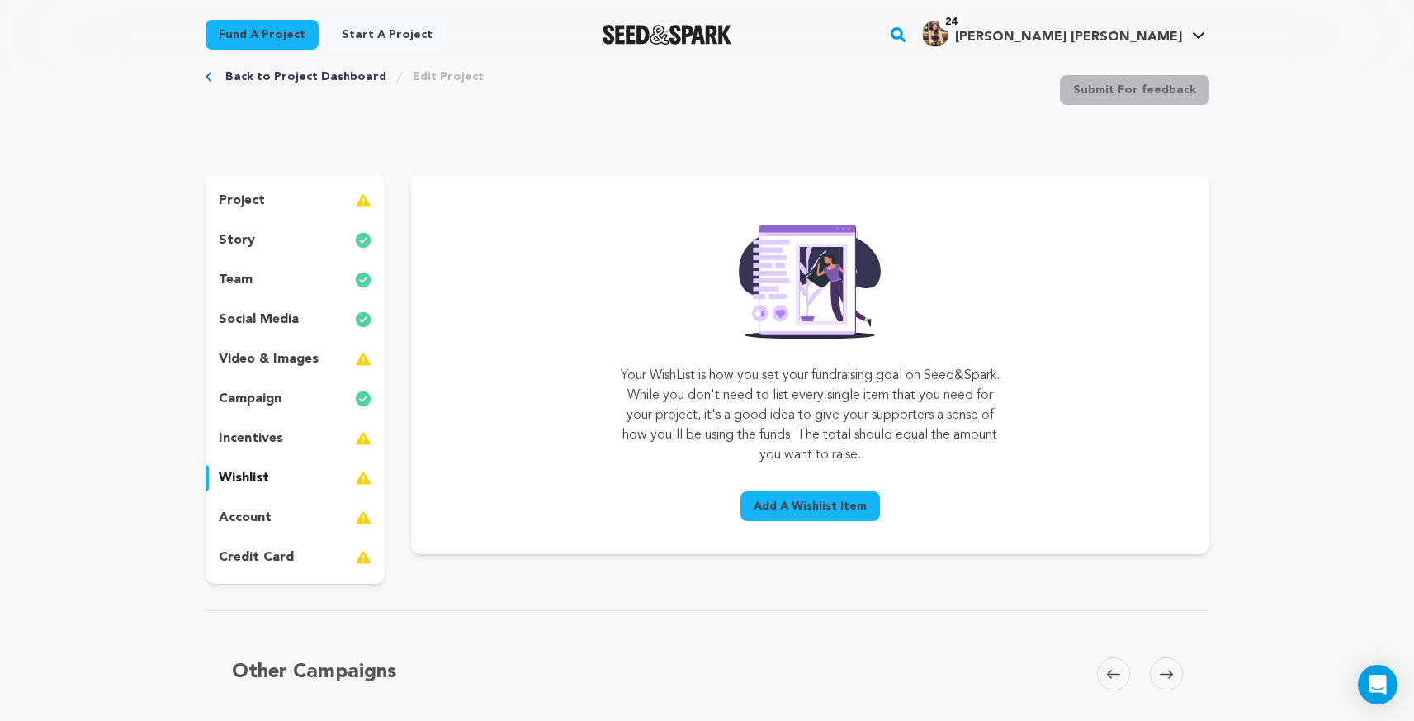
click at [815, 496] on button "Add A Wishlist Item" at bounding box center [809, 506] width 139 height 30
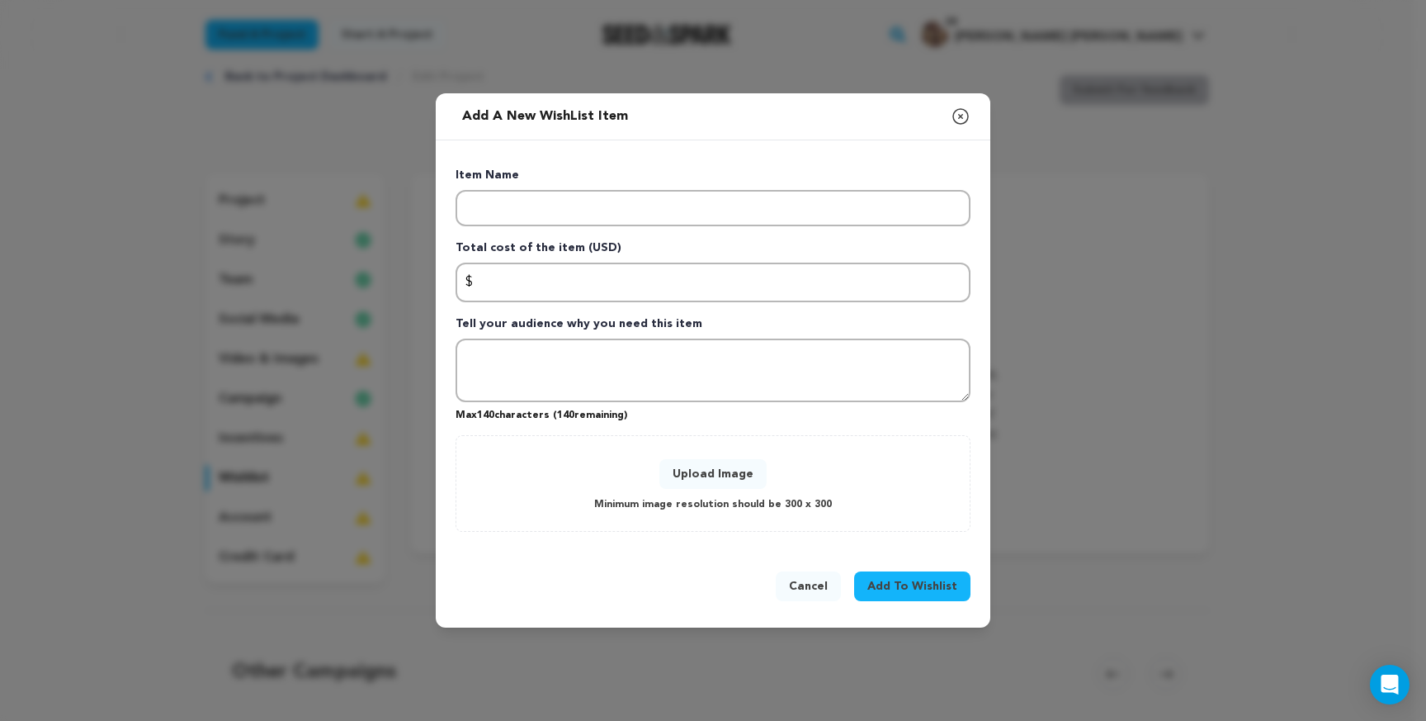
click at [960, 115] on icon "button" at bounding box center [961, 116] width 20 height 20
